Goal: Information Seeking & Learning: Learn about a topic

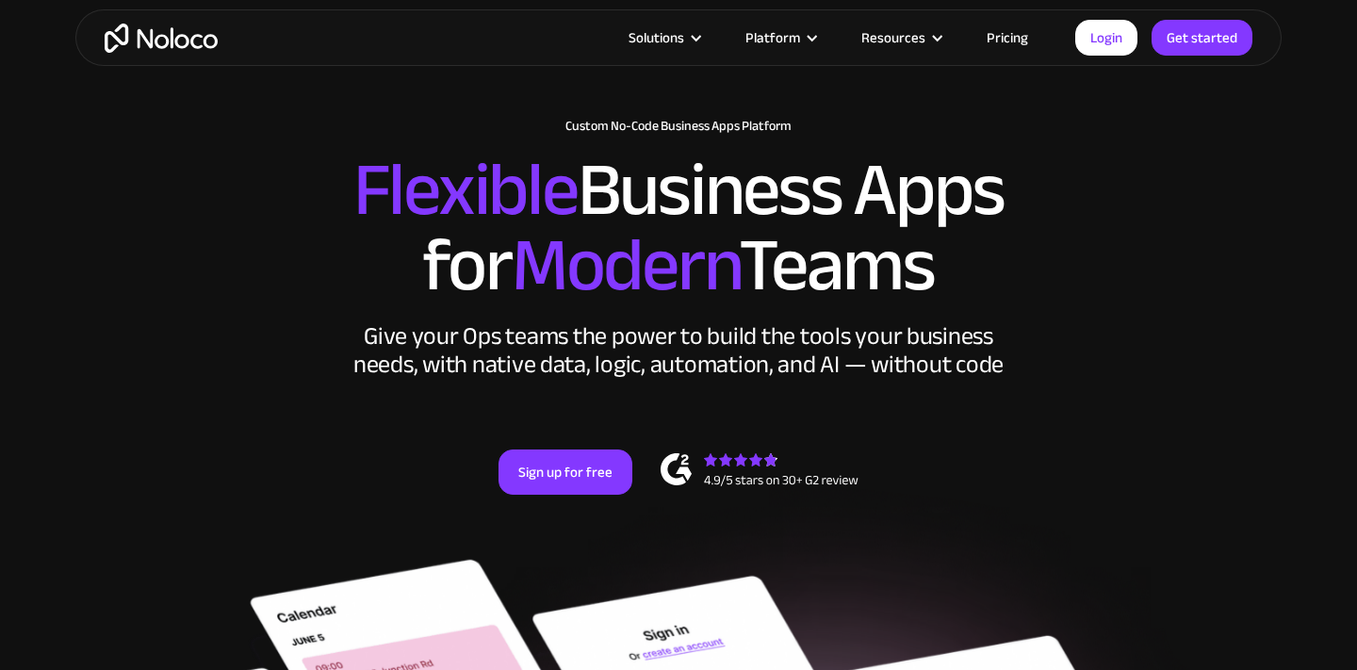
click at [1019, 30] on link "Pricing" at bounding box center [1007, 37] width 89 height 25
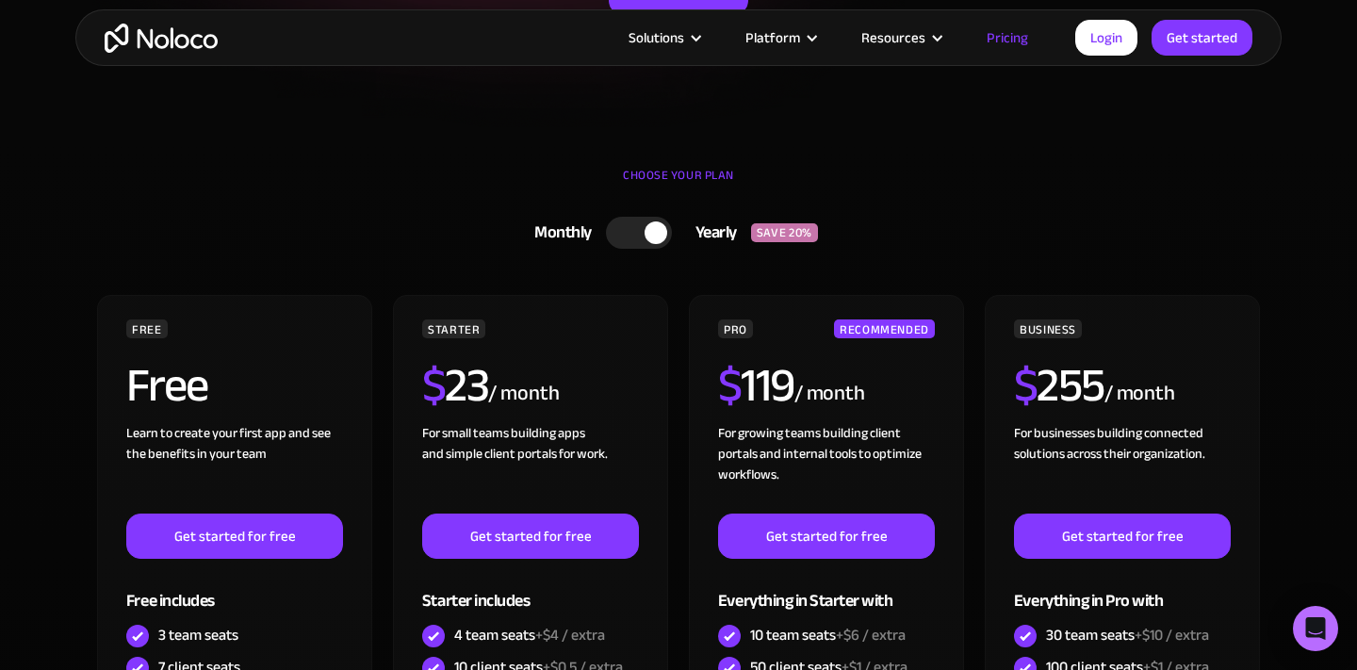
scroll to position [452, 0]
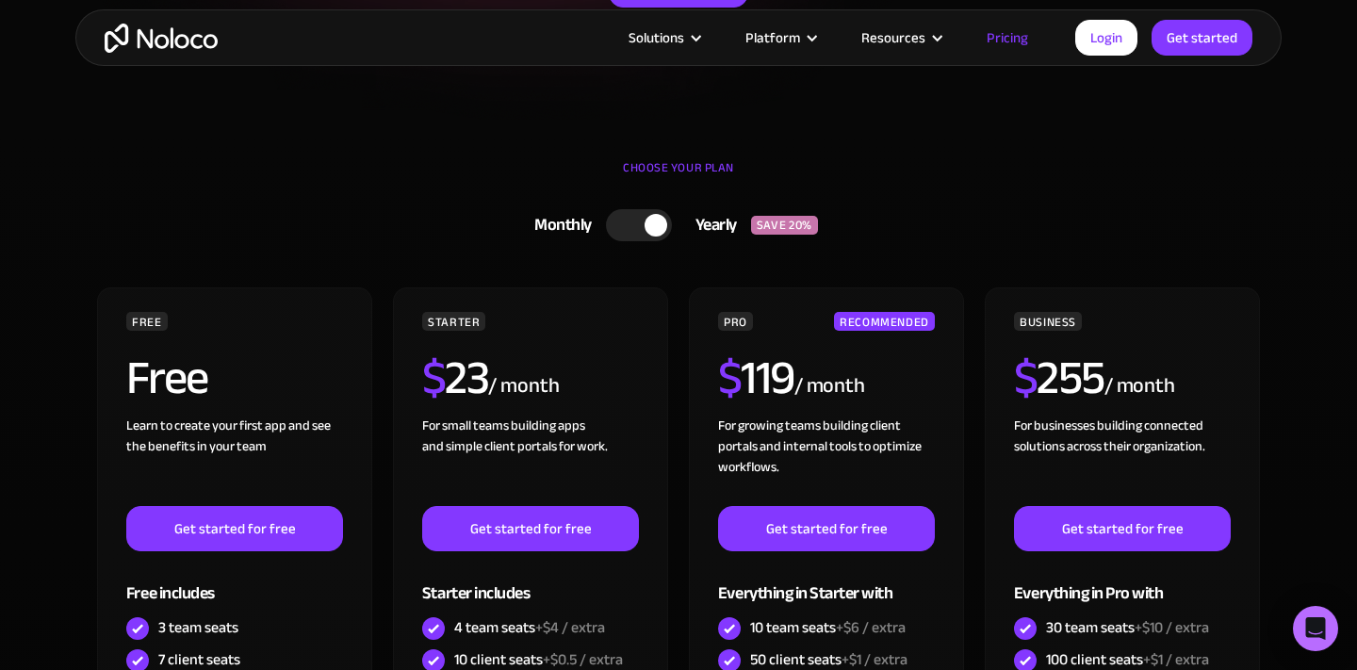
click at [638, 232] on div at bounding box center [639, 225] width 66 height 32
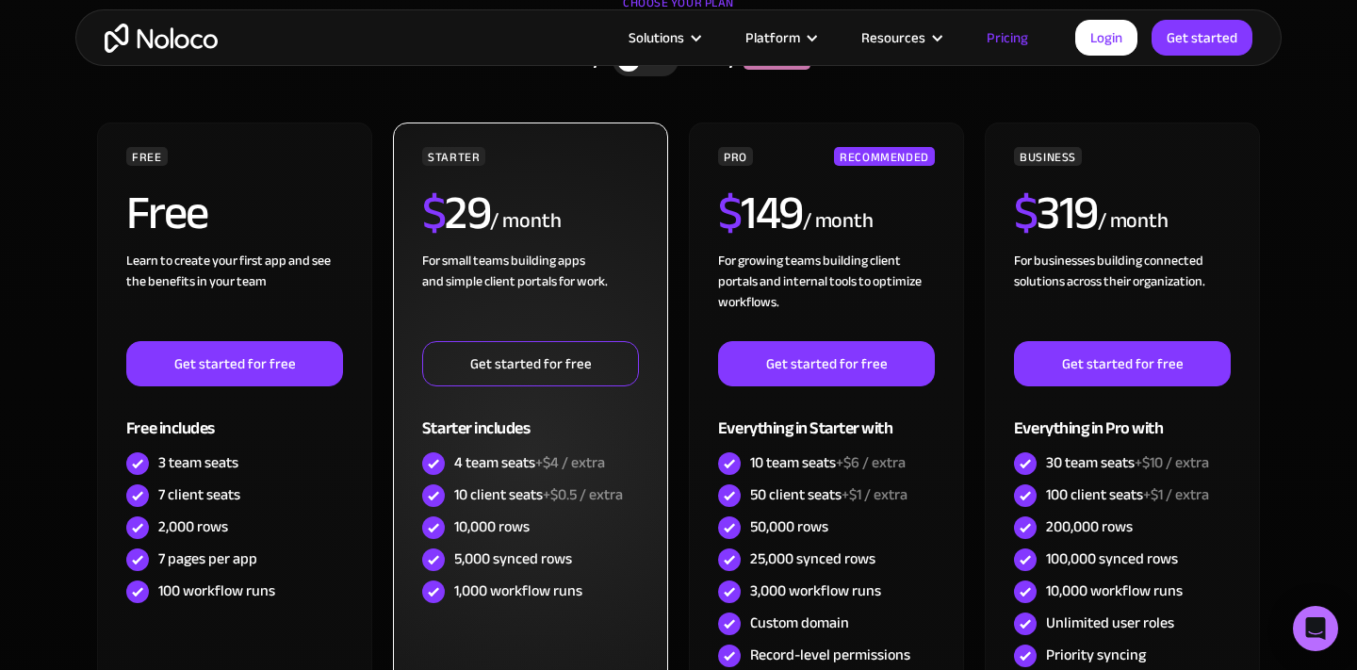
scroll to position [652, 0]
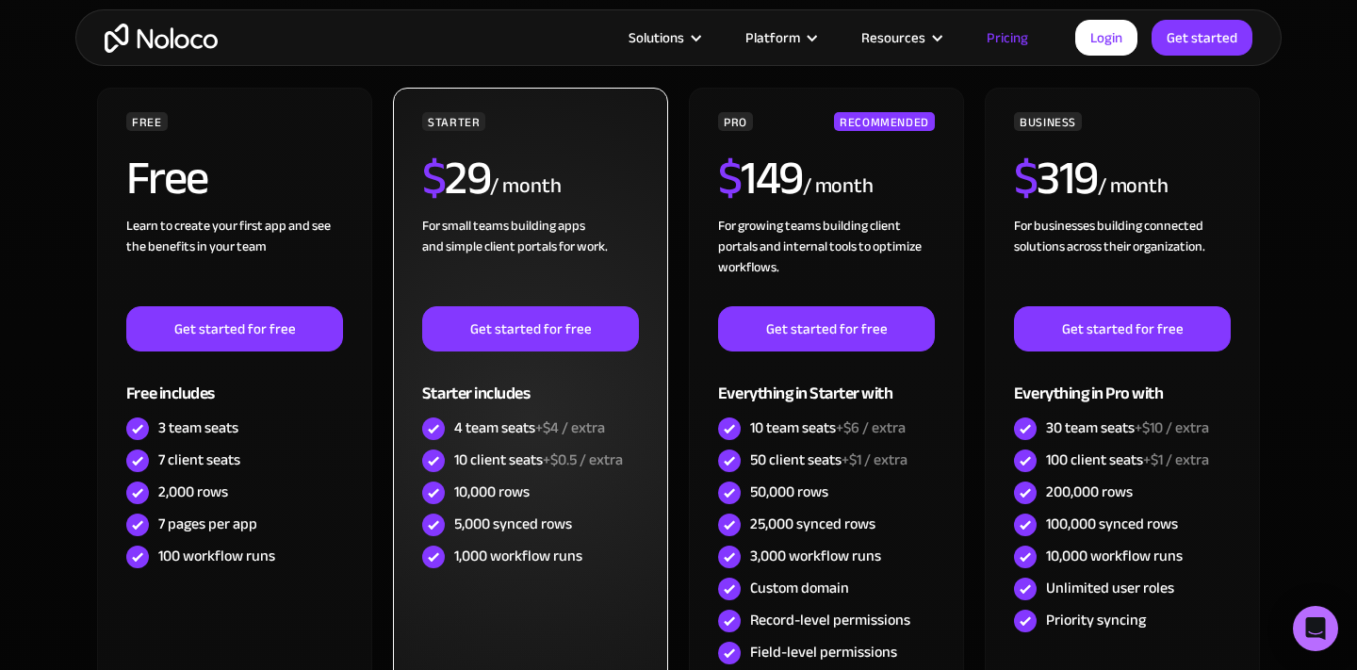
click at [507, 437] on div "4 team seats +$4 / extra" at bounding box center [529, 427] width 151 height 21
click at [476, 413] on div "4 team seats +$4 / extra" at bounding box center [530, 429] width 217 height 32
click at [497, 462] on div "10 client seats +$0.5 / extra" at bounding box center [538, 460] width 169 height 21
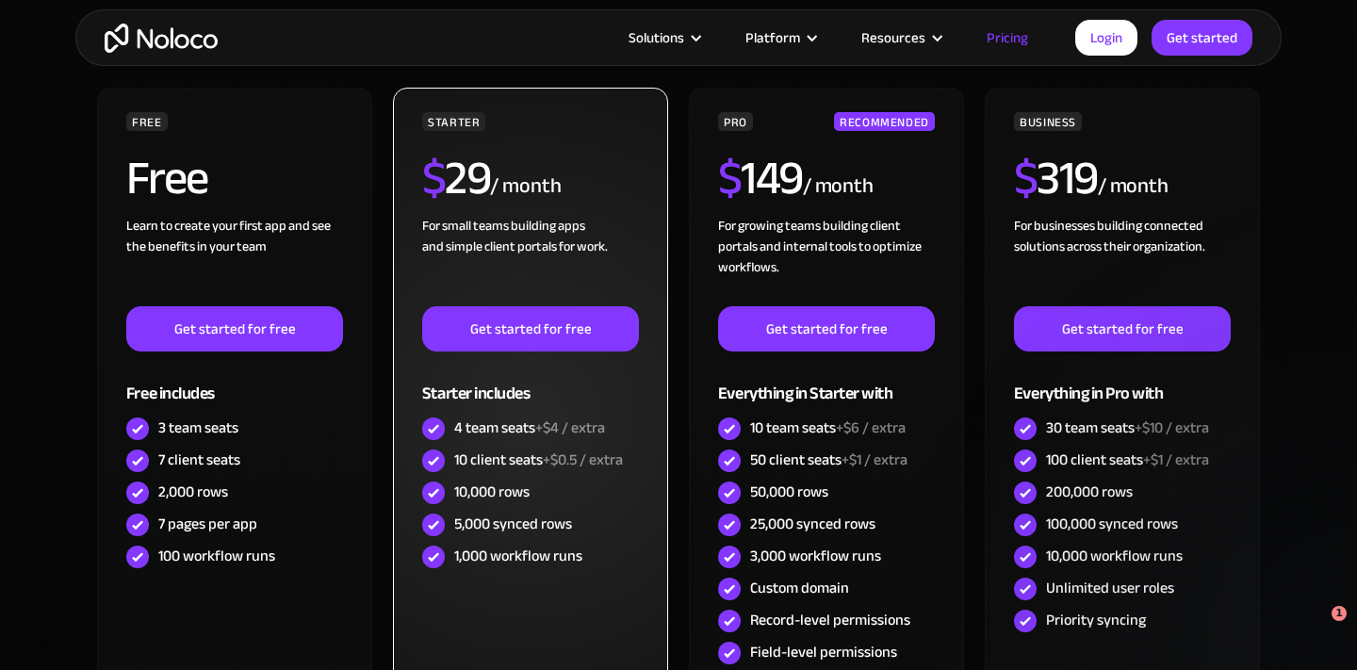
click at [497, 462] on div "10 client seats +$0.5 / extra" at bounding box center [538, 460] width 169 height 21
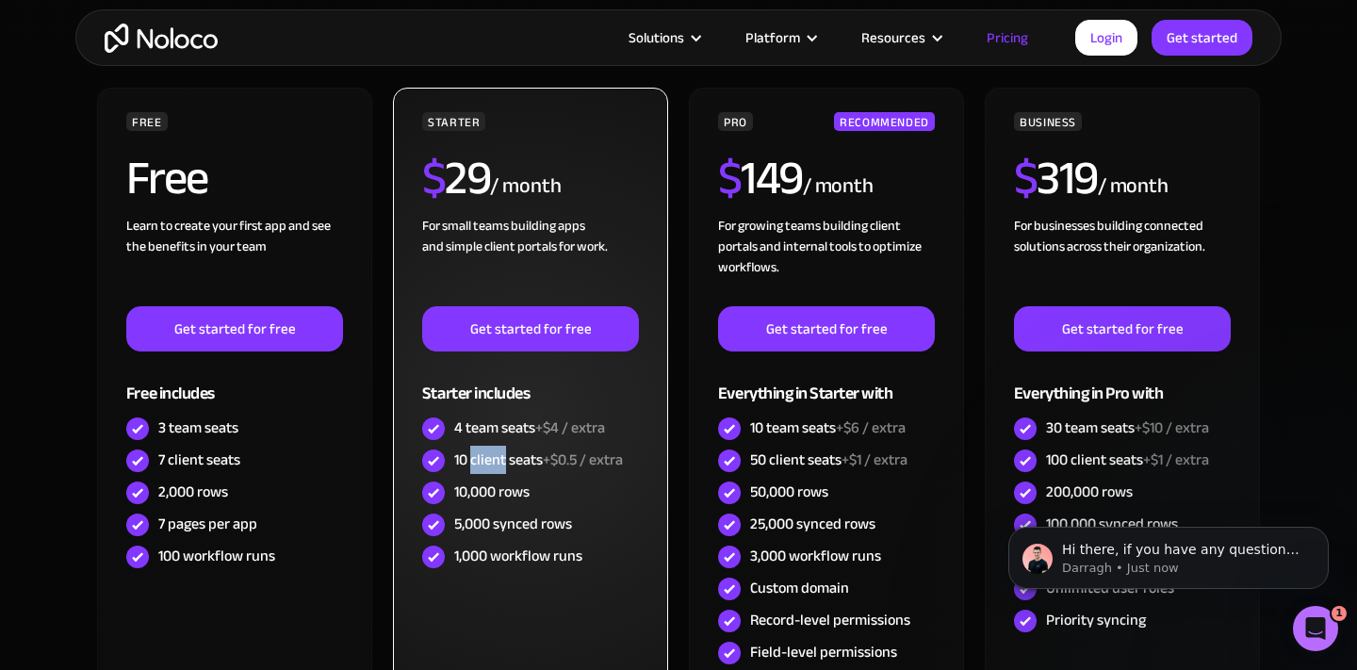
scroll to position [0, 0]
click at [497, 462] on div "10 client seats +$0.5 / extra" at bounding box center [538, 460] width 169 height 21
click at [484, 496] on div "10,000 rows" at bounding box center [491, 492] width 75 height 21
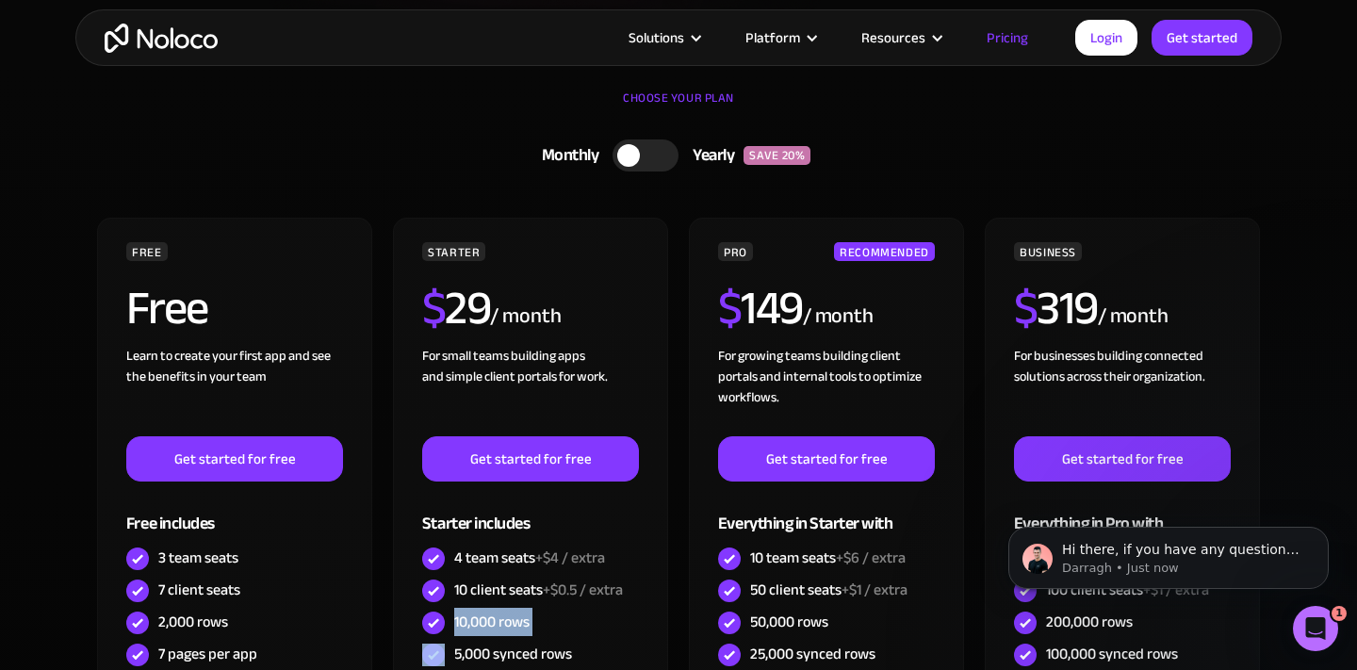
scroll to position [506, 0]
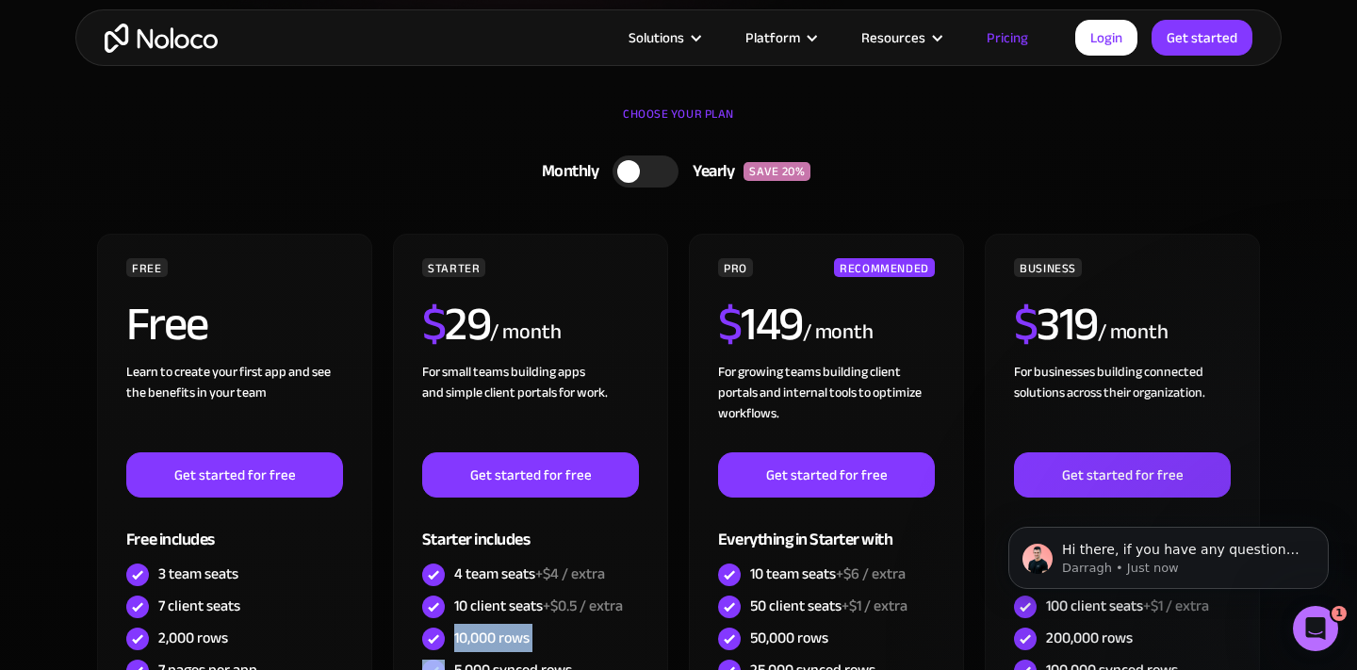
click at [196, 48] on img "home" at bounding box center [161, 38] width 113 height 29
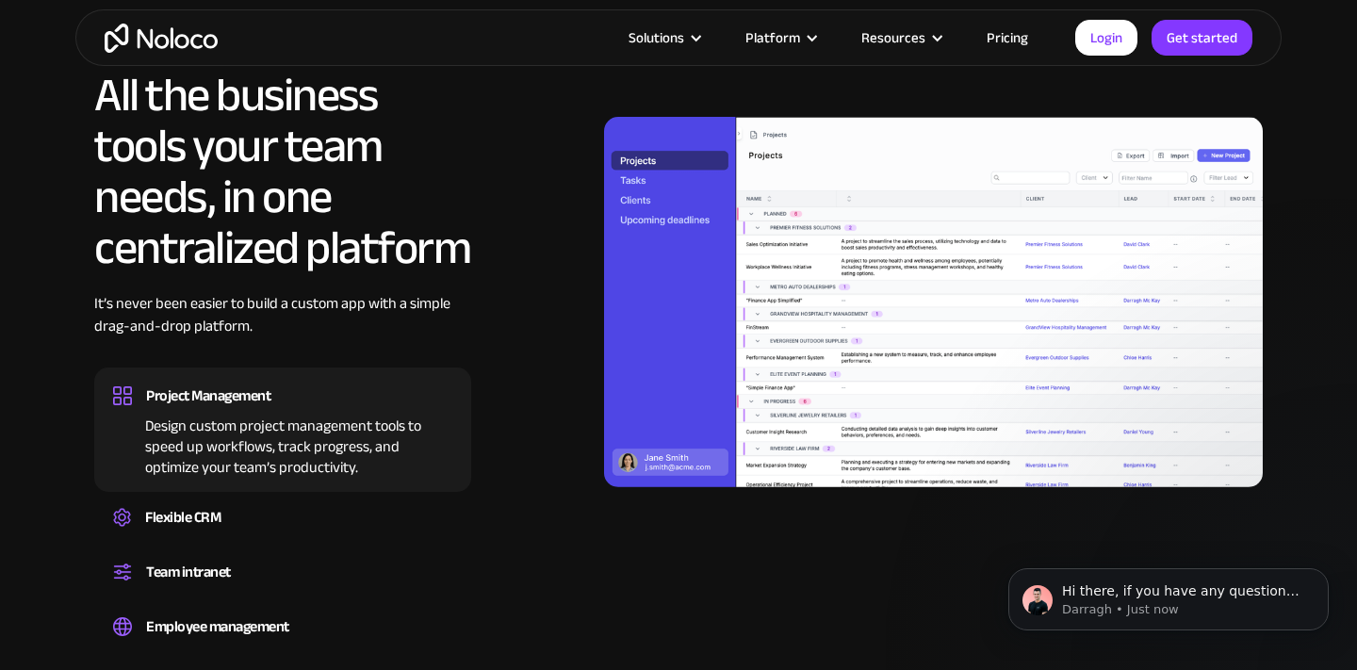
scroll to position [1681, 0]
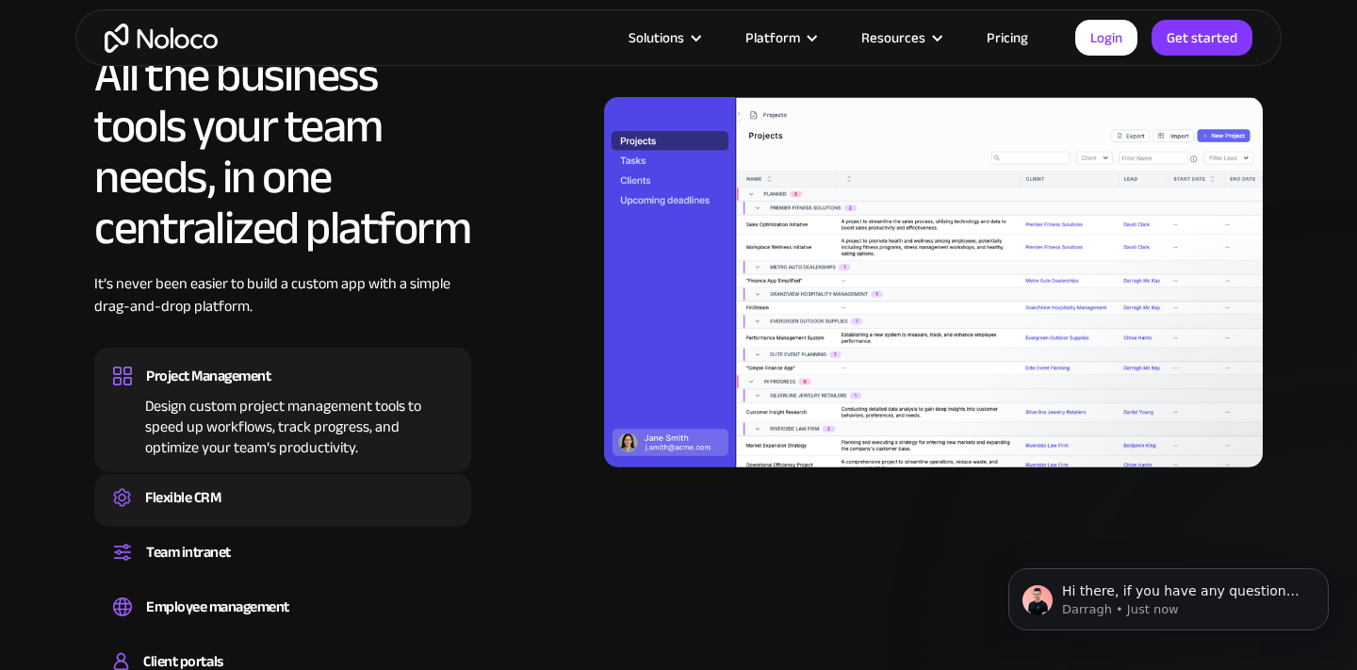
click at [304, 496] on div "Flexible CRM" at bounding box center [282, 497] width 339 height 28
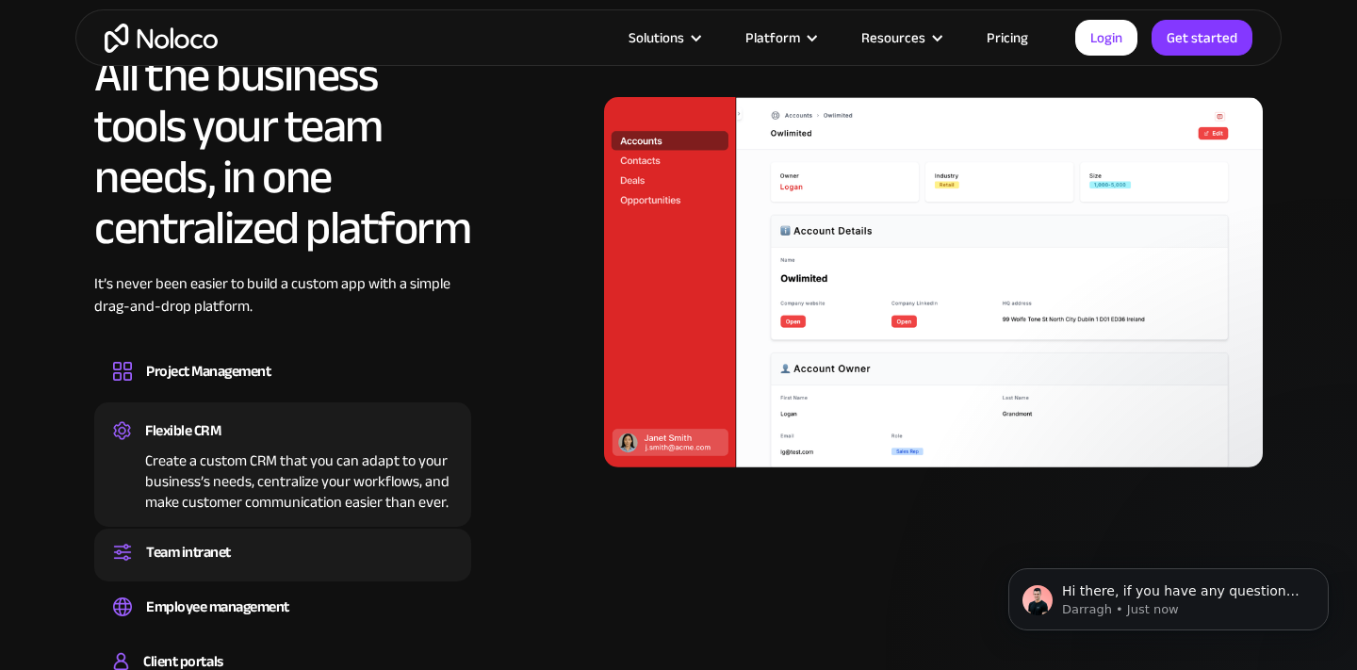
click at [271, 555] on div "Team intranet" at bounding box center [282, 552] width 339 height 28
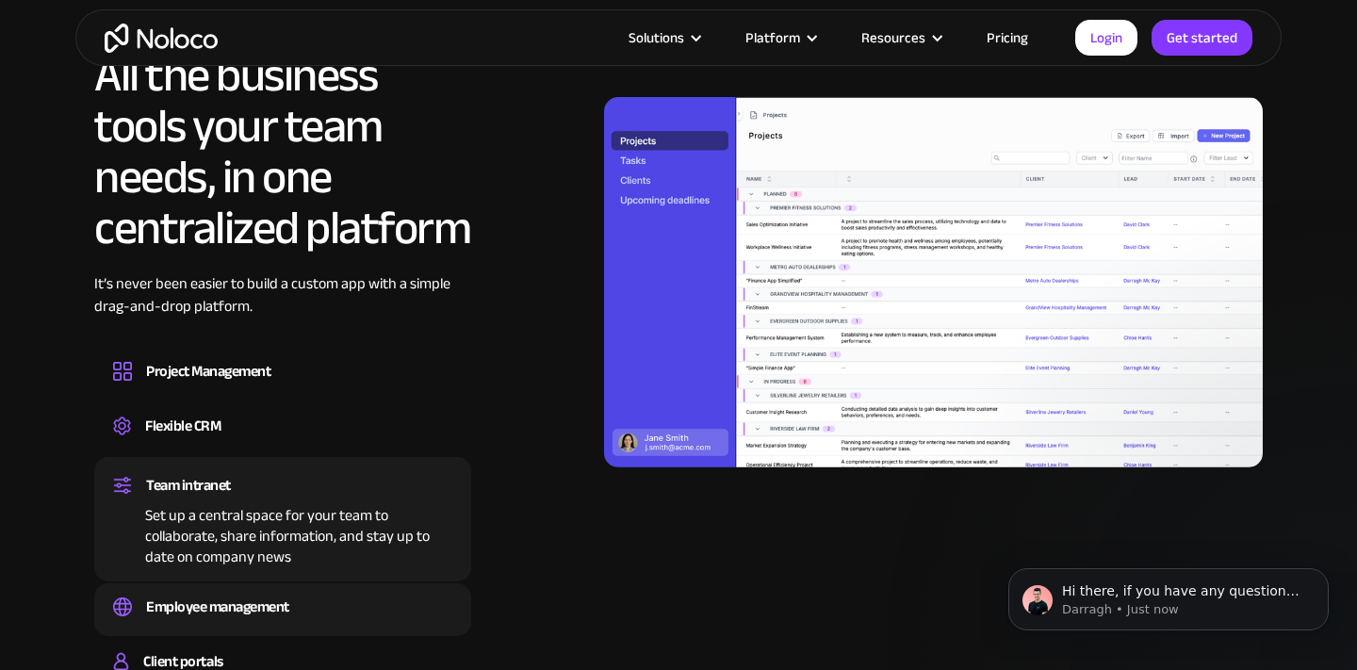
click at [251, 583] on div "Employee management Easily manage employee information, track performance, and …" at bounding box center [282, 609] width 377 height 53
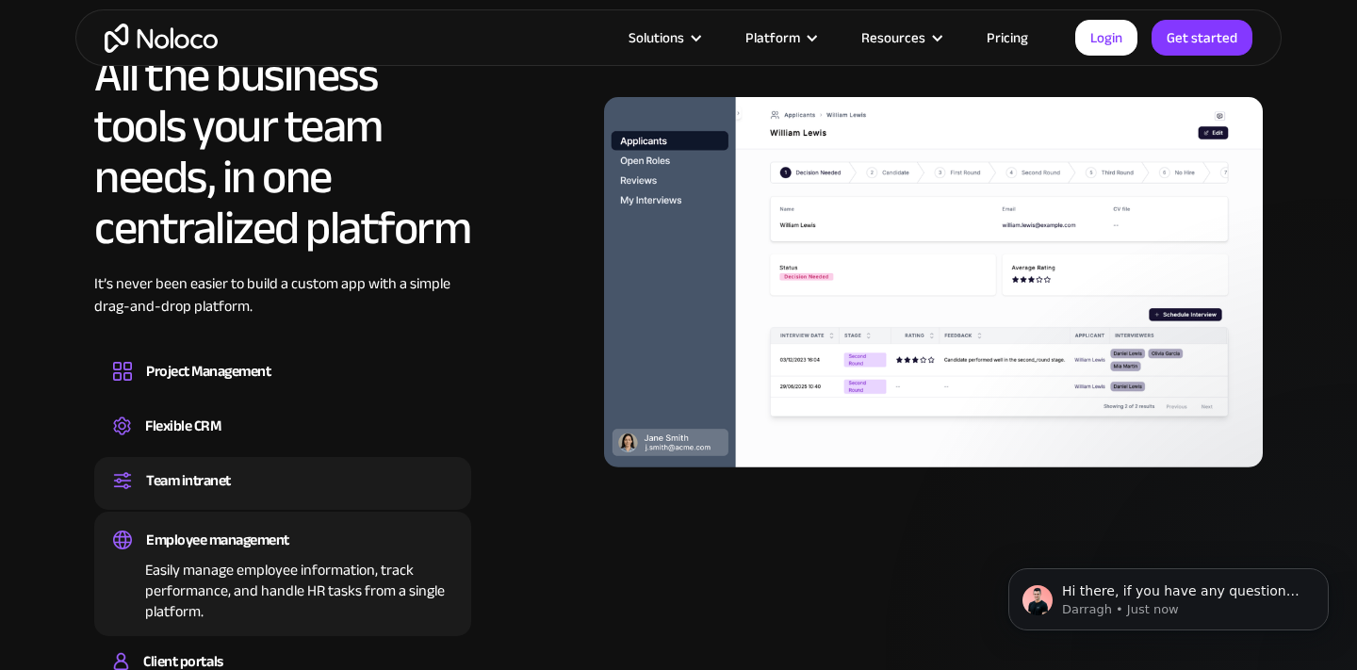
scroll to position [1737, 0]
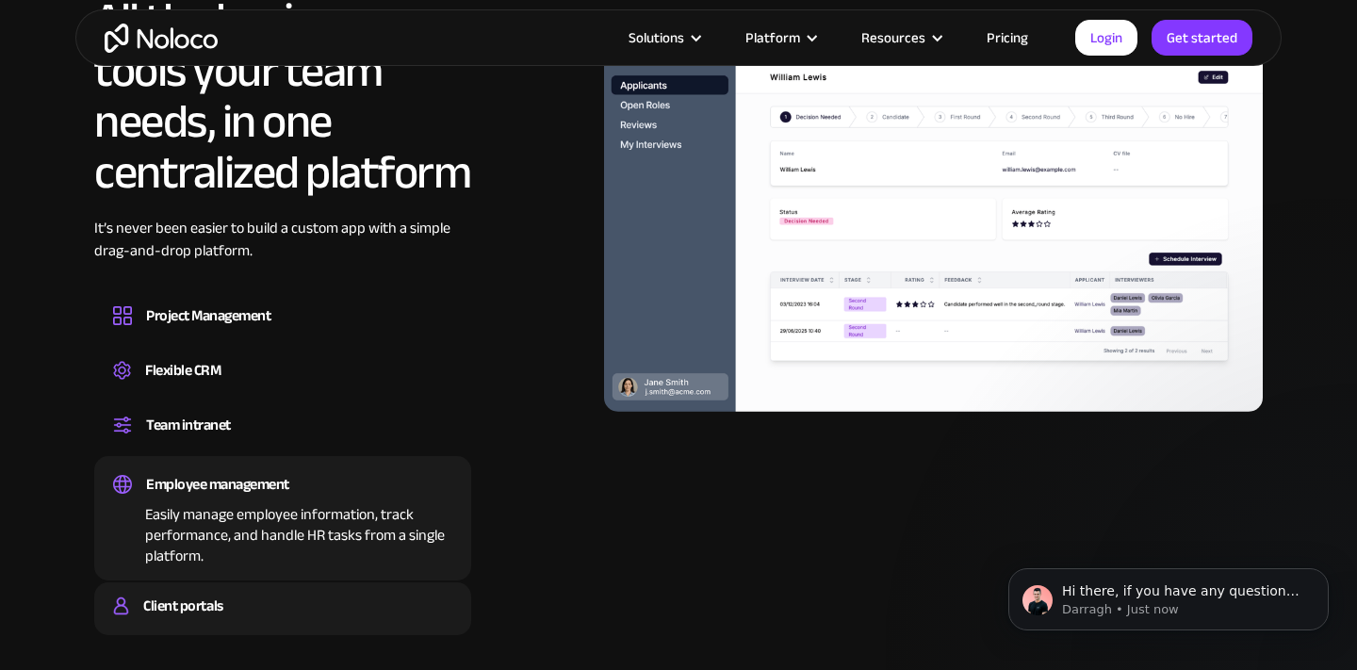
click at [213, 602] on div "Client portals" at bounding box center [182, 606] width 79 height 28
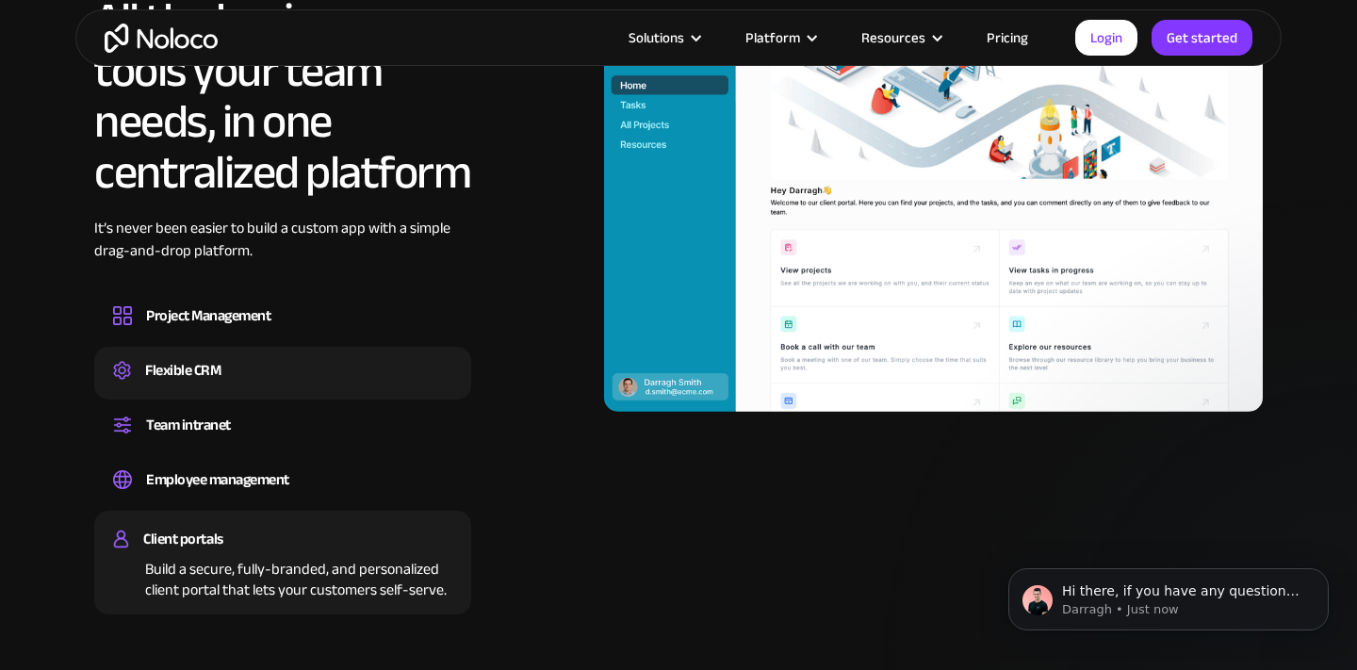
click at [284, 349] on div "Flexible CRM Create a custom CRM that you can adapt to your business’s needs, c…" at bounding box center [282, 373] width 377 height 53
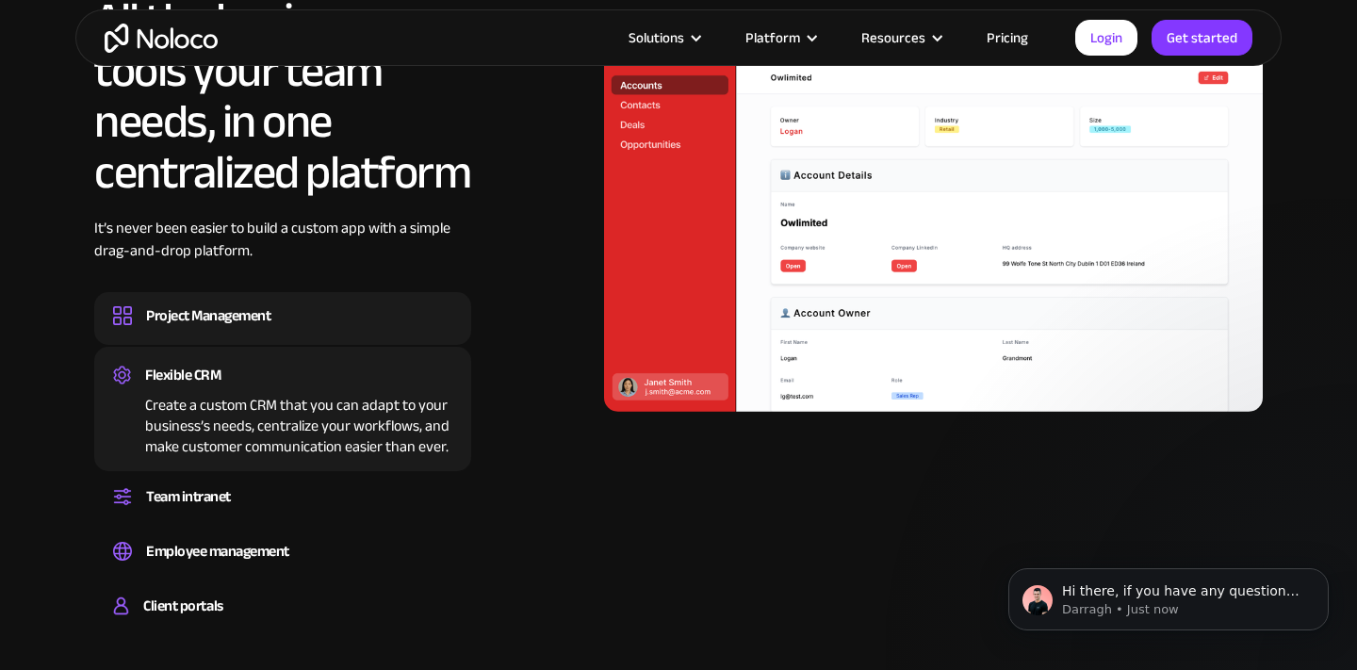
click at [284, 340] on div "Project Management Design custom project management tools to speed up workflows…" at bounding box center [282, 318] width 377 height 53
